Goal: Task Accomplishment & Management: Use online tool/utility

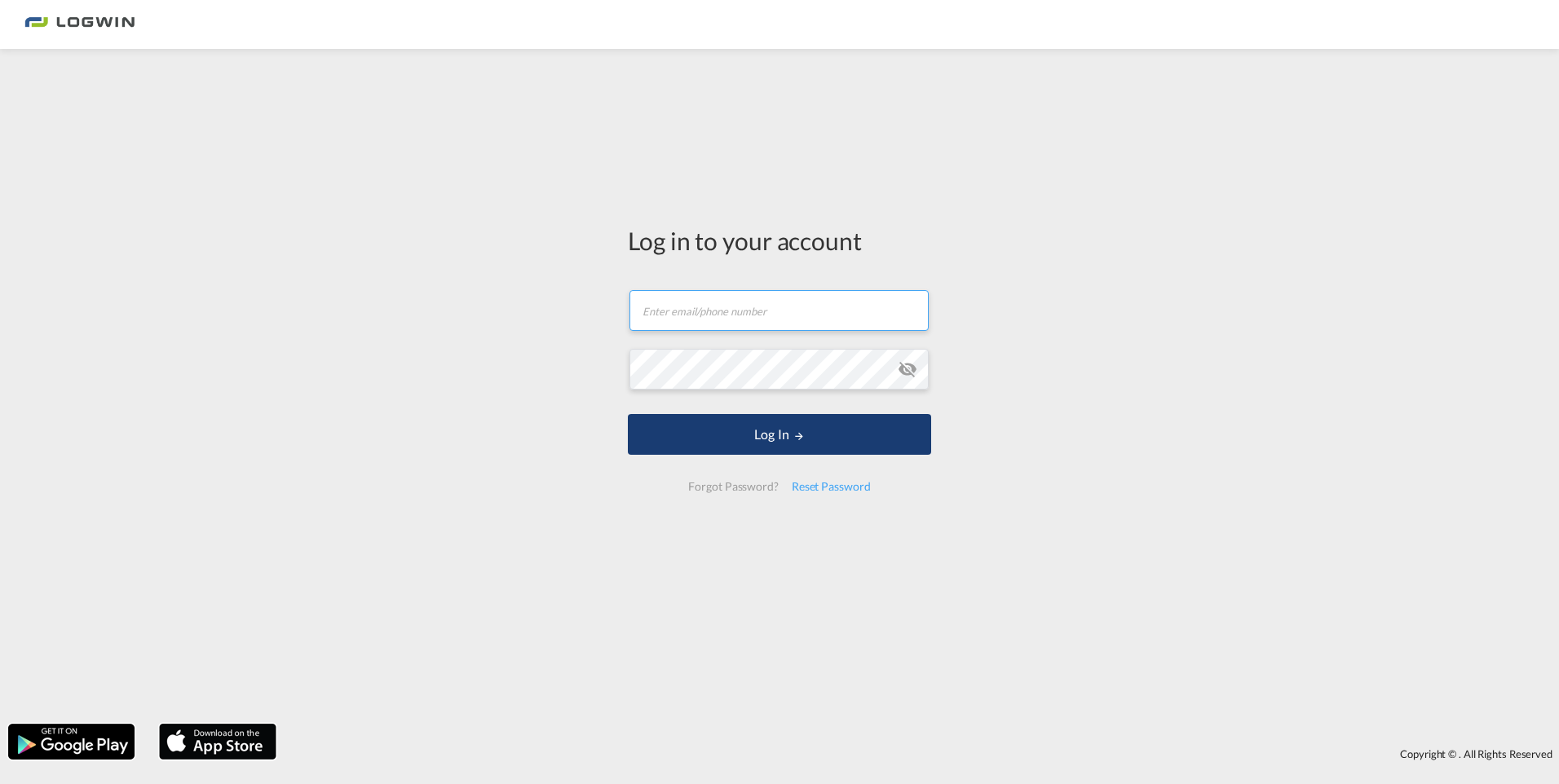
type input "[PERSON_NAME][EMAIL_ADDRESS][DOMAIN_NAME]"
click at [400, 293] on button "Log In" at bounding box center [779, 434] width 303 height 41
